Goal: Information Seeking & Learning: Check status

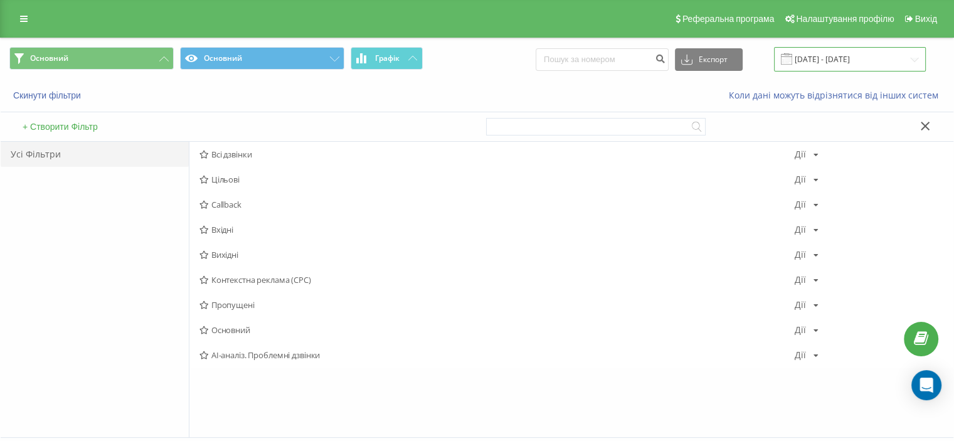
click at [835, 58] on input "[DATE] - [DATE]" at bounding box center [850, 59] width 152 height 24
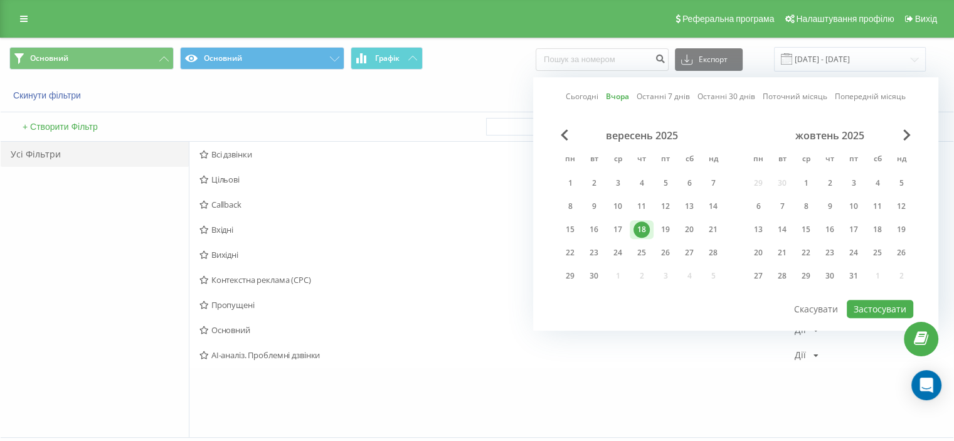
click at [635, 223] on div "18" at bounding box center [641, 229] width 16 height 16
click at [880, 300] on button "Застосувати" at bounding box center [880, 309] width 66 height 18
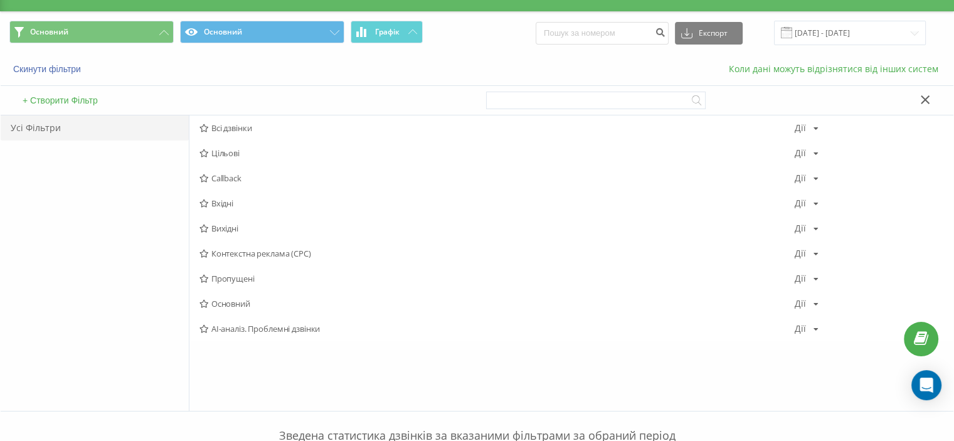
scroll to position [21, 0]
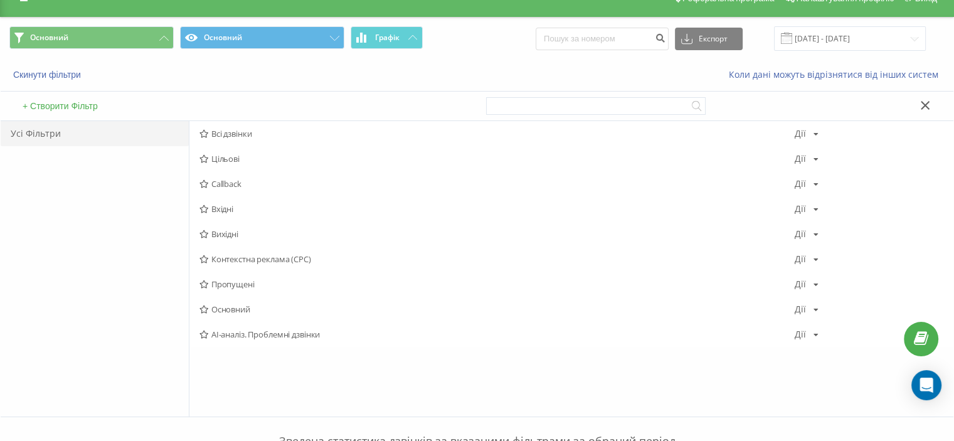
click at [922, 100] on button at bounding box center [925, 106] width 18 height 13
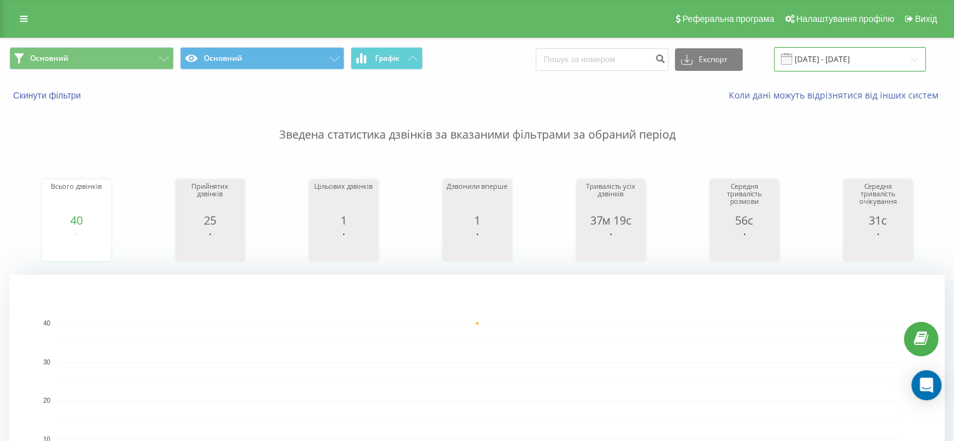
click at [814, 60] on input "[DATE] - [DATE]" at bounding box center [850, 59] width 152 height 24
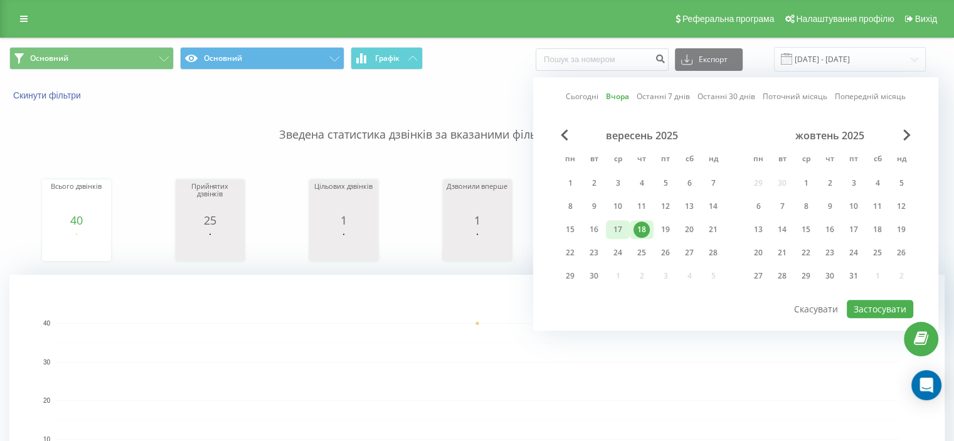
click at [613, 222] on div "17" at bounding box center [618, 229] width 16 height 16
click at [878, 304] on button "Застосувати" at bounding box center [880, 309] width 66 height 18
type input "[DATE] - [DATE]"
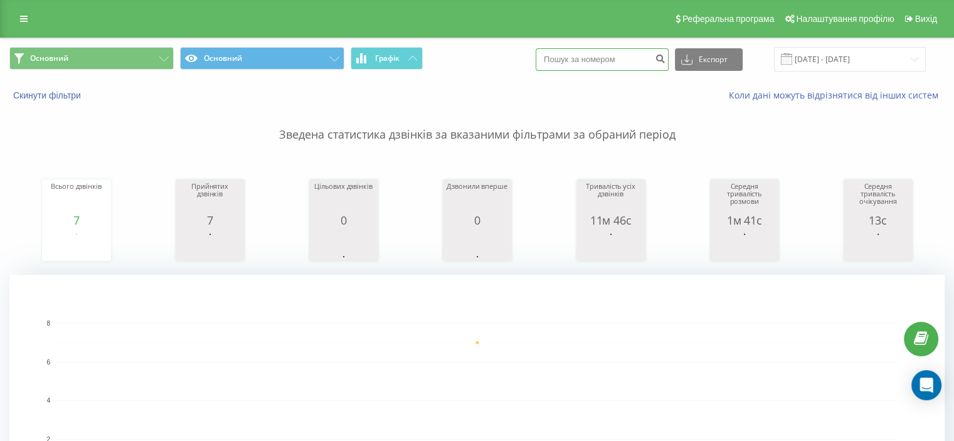
click at [603, 56] on input at bounding box center [602, 59] width 133 height 23
paste input "0989343224"
type input "0989343224"
